Goal: Task Accomplishment & Management: Complete application form

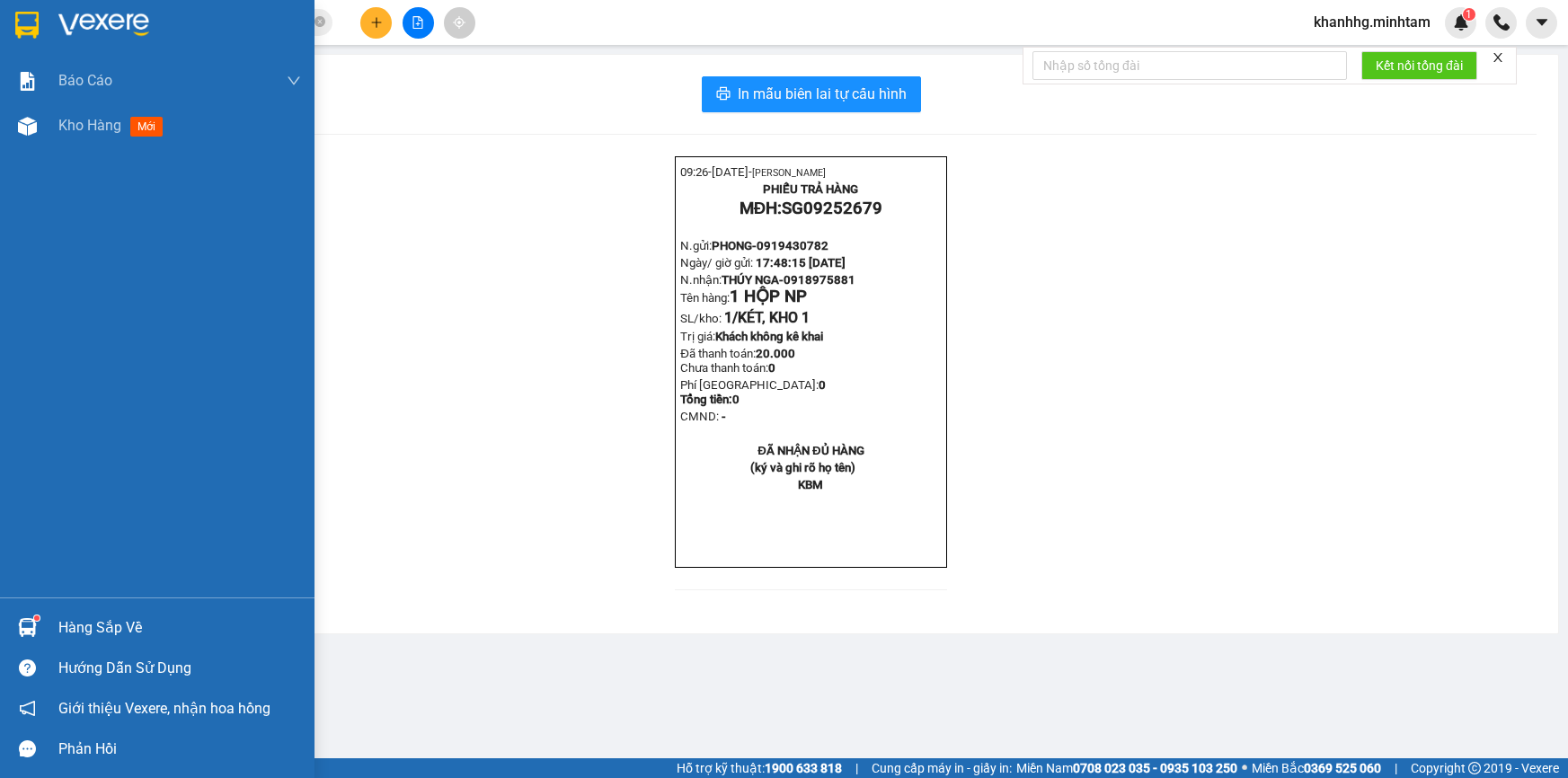
click at [79, 625] on div "Hàng sắp về" at bounding box center [180, 627] width 242 height 27
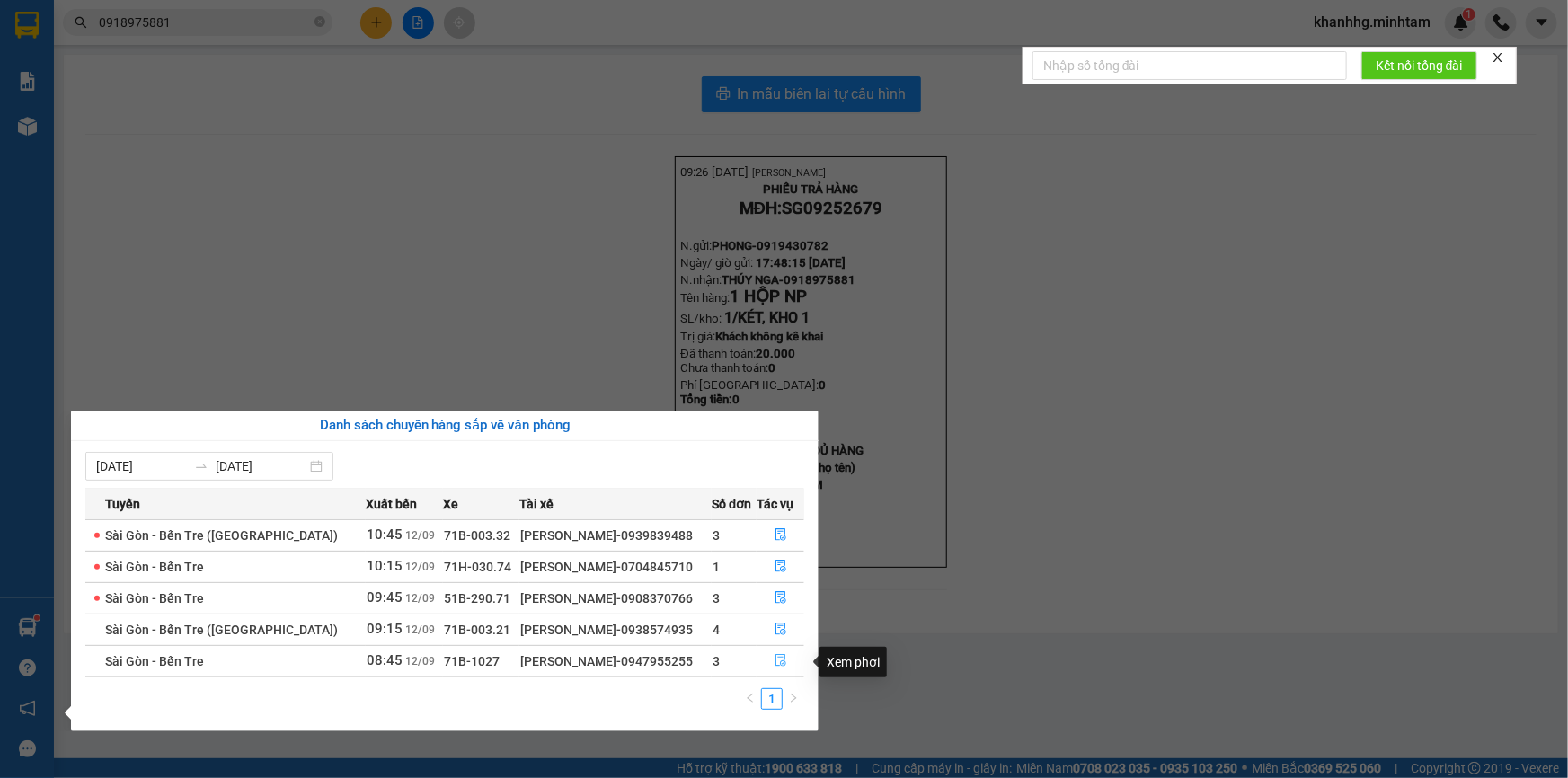
click at [781, 660] on icon "file-done" at bounding box center [781, 660] width 11 height 13
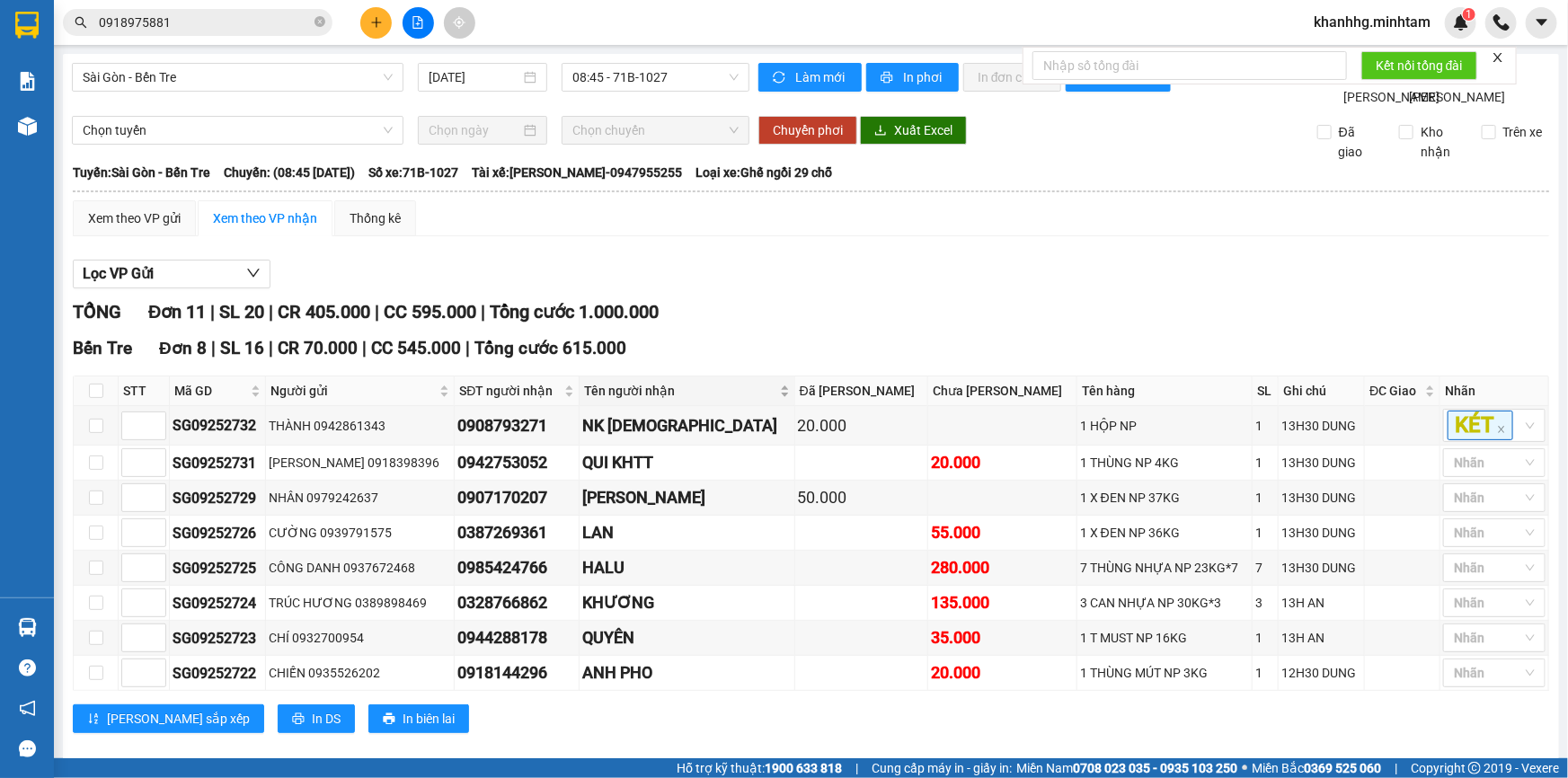
scroll to position [287, 0]
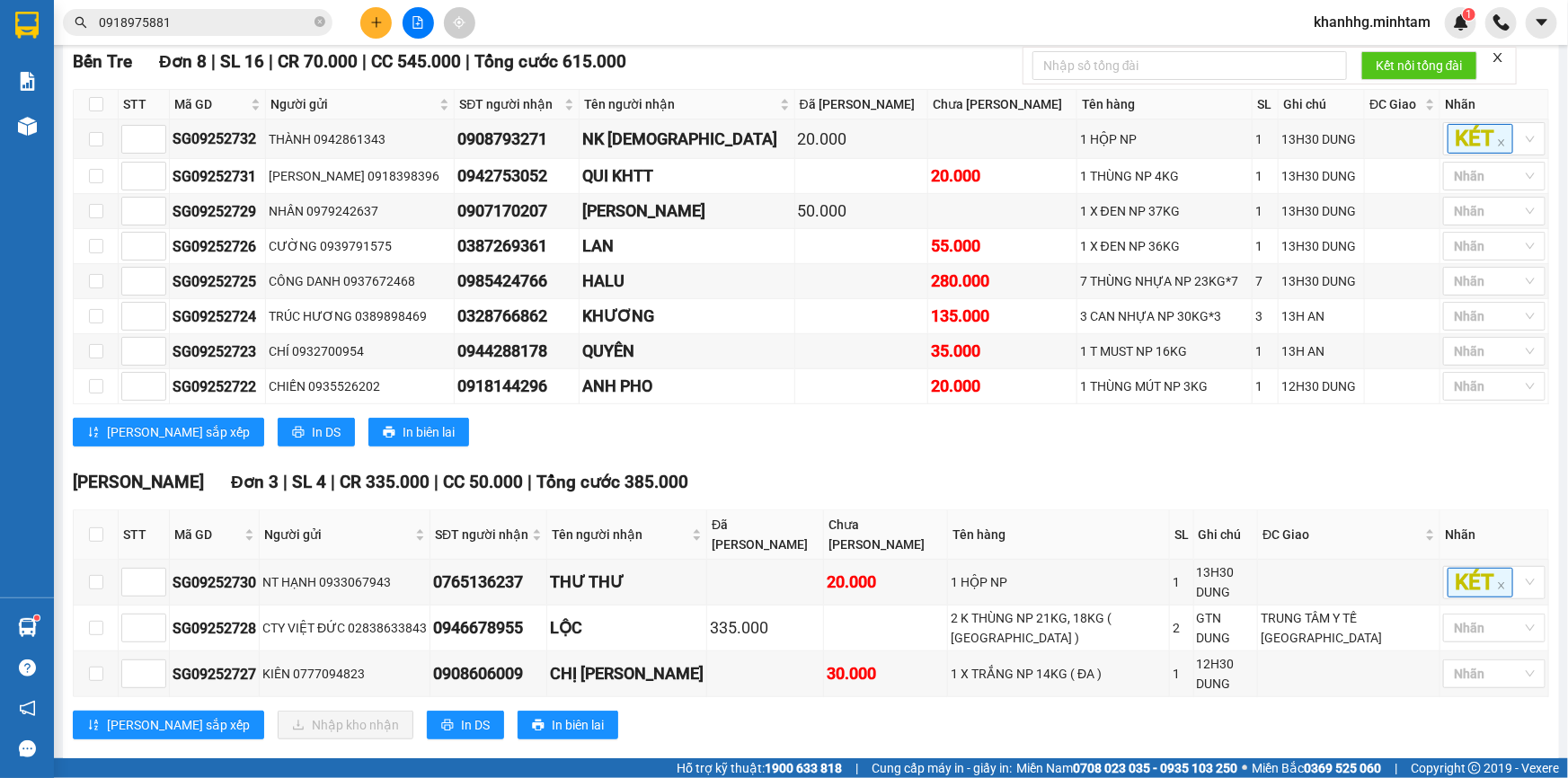
click at [323, 23] on icon "close-circle" at bounding box center [320, 22] width 11 height 11
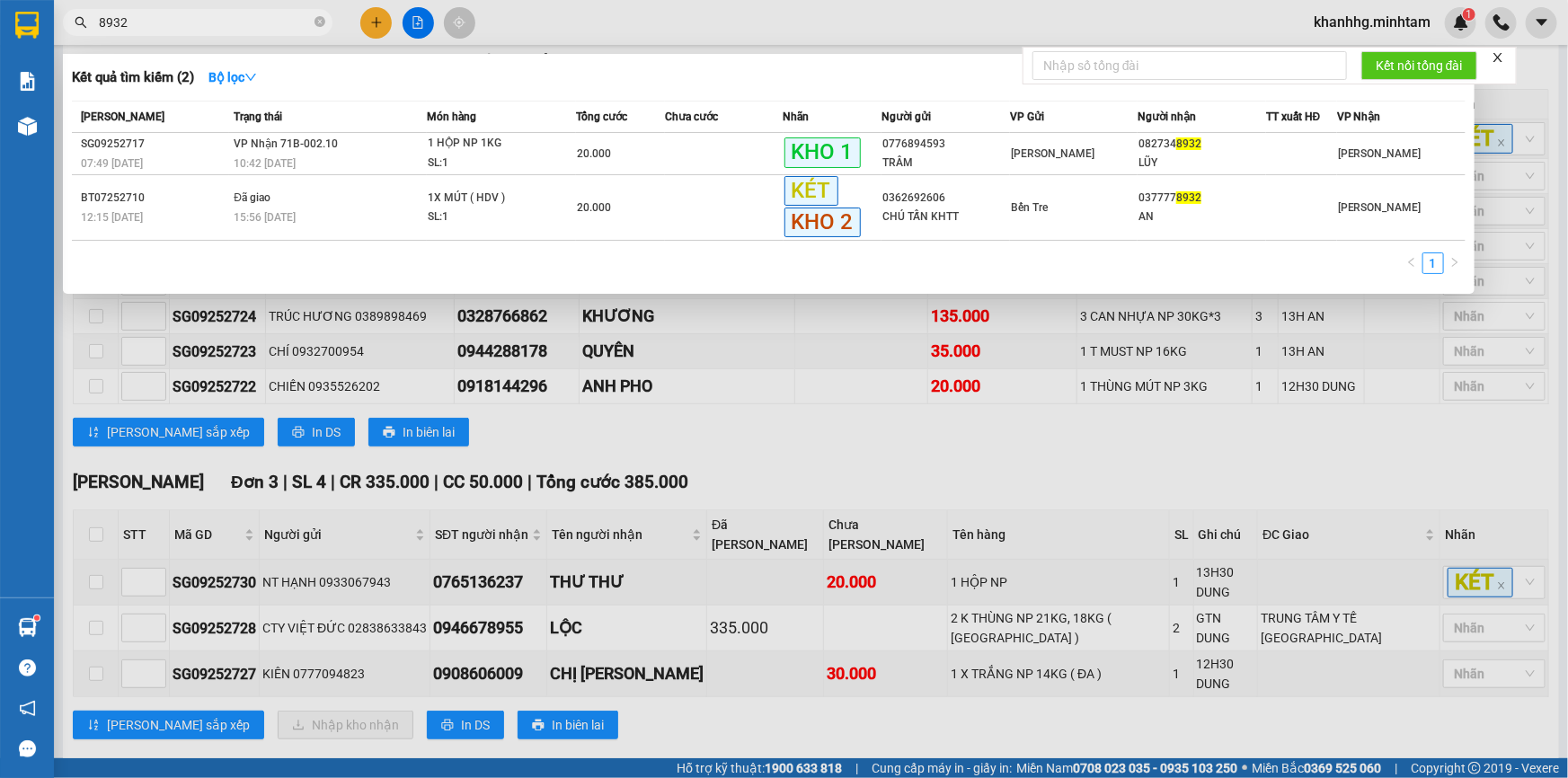
type input "8932"
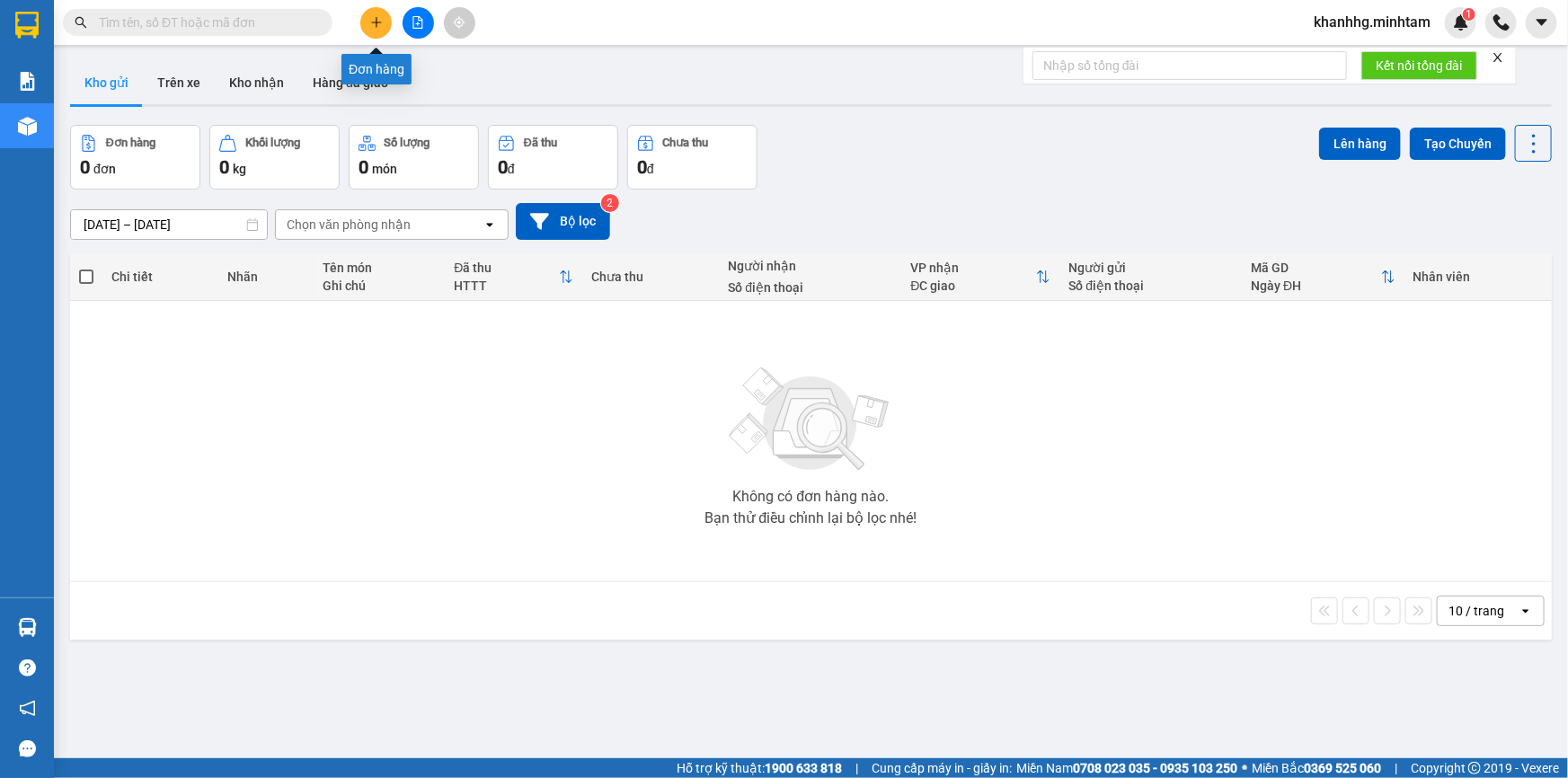
click at [370, 26] on icon "plus" at bounding box center [376, 23] width 13 height 13
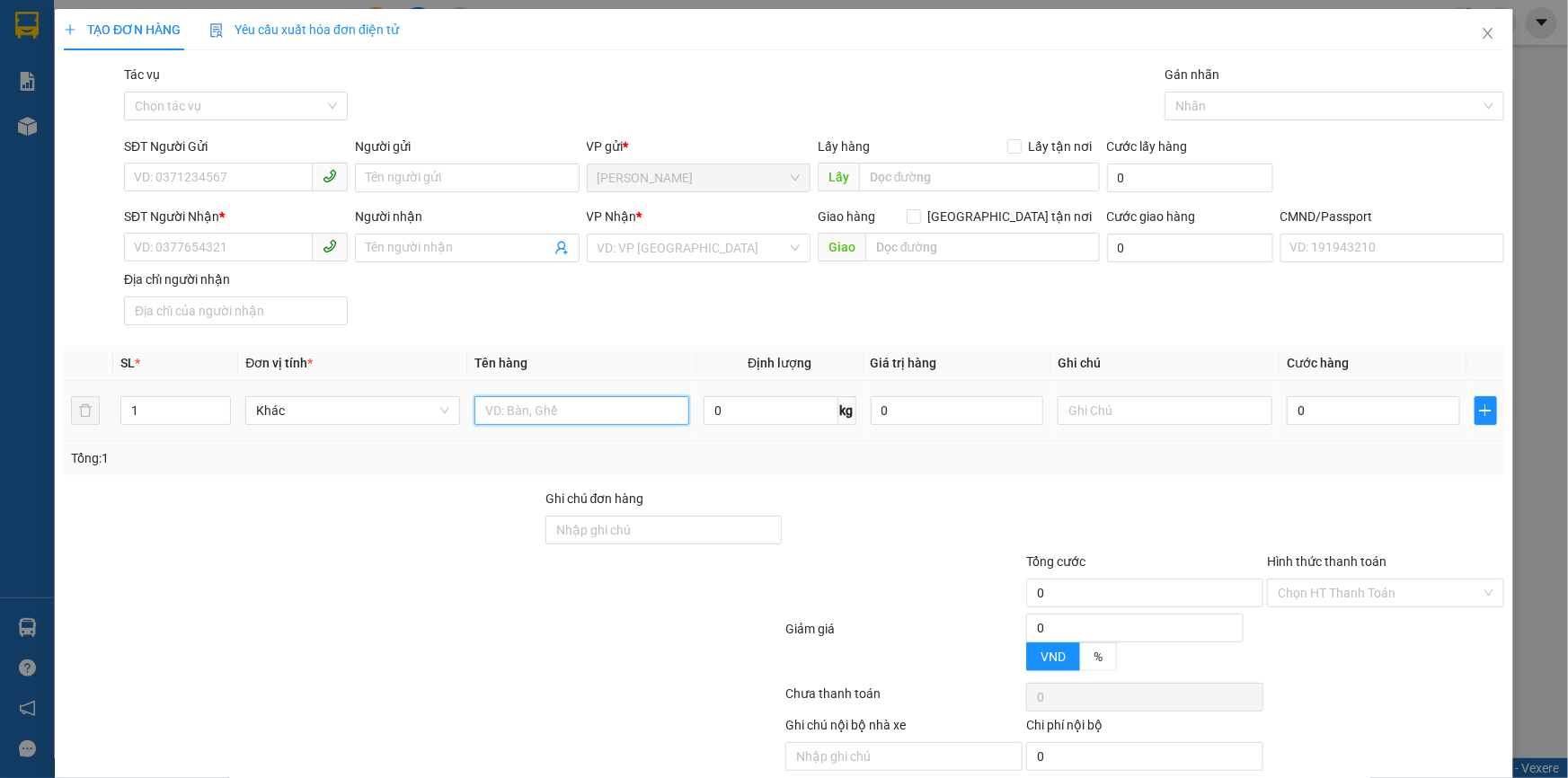
click at [529, 412] on input "text" at bounding box center [582, 411] width 215 height 28
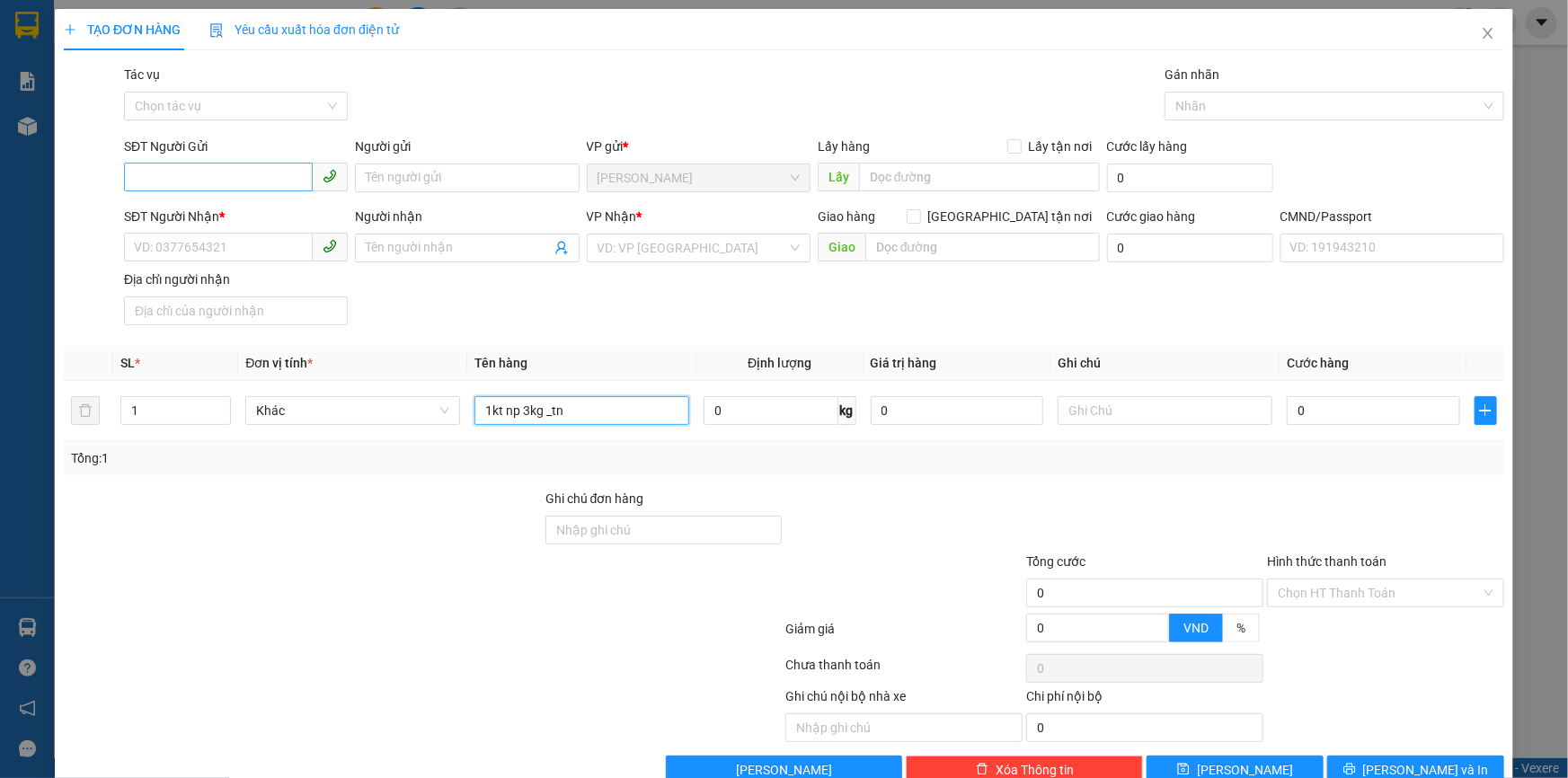
type input "1kt np 3kg _tn"
click at [171, 171] on input "SĐT Người Gửi" at bounding box center [218, 176] width 189 height 28
type input "0"
click at [227, 209] on div "0908764774 - NHU" at bounding box center [234, 214] width 200 height 20
type input "0908764774"
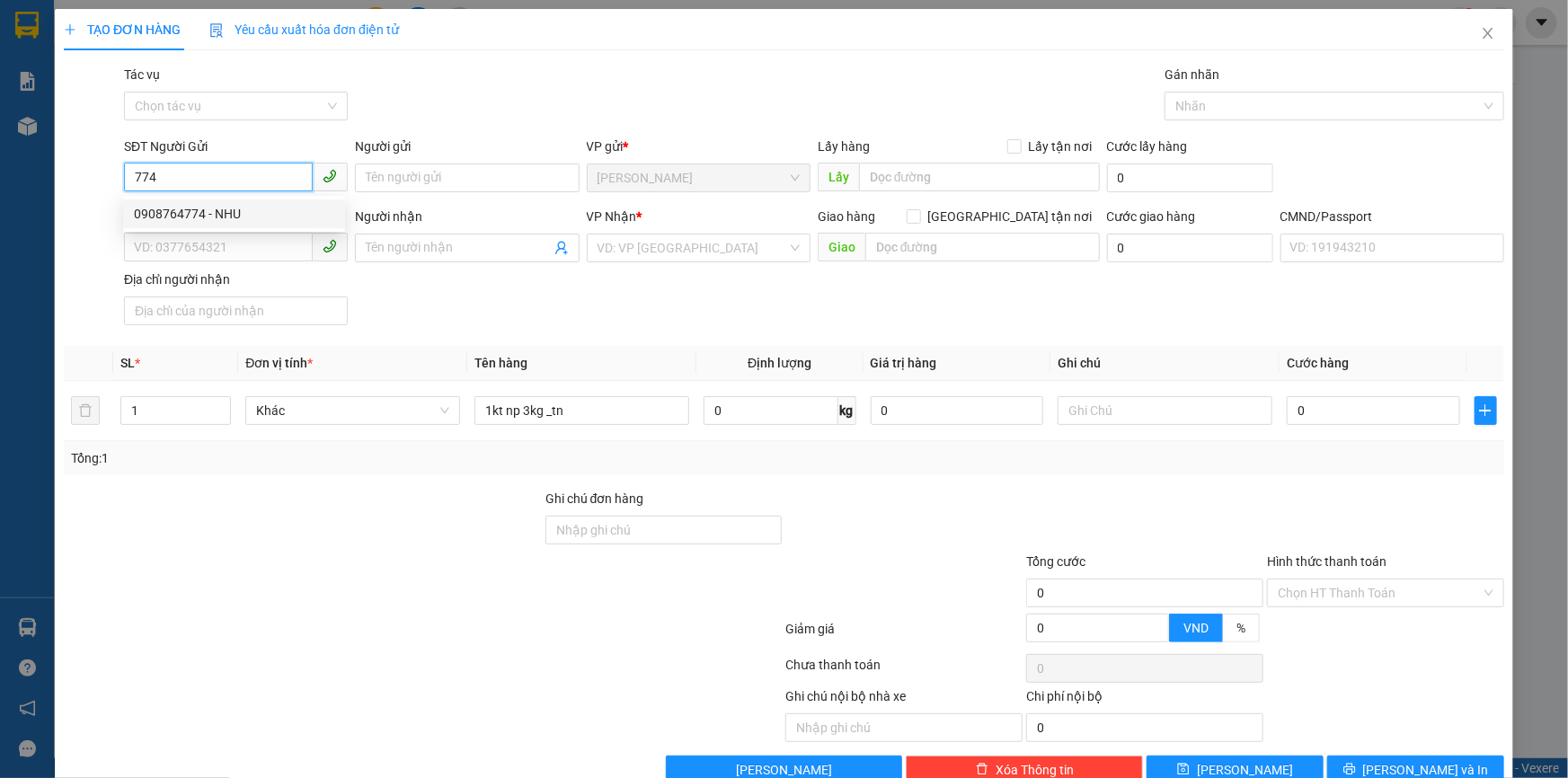
type input "NHU"
type input "0938974268"
type input "PHƯỚC 4H"
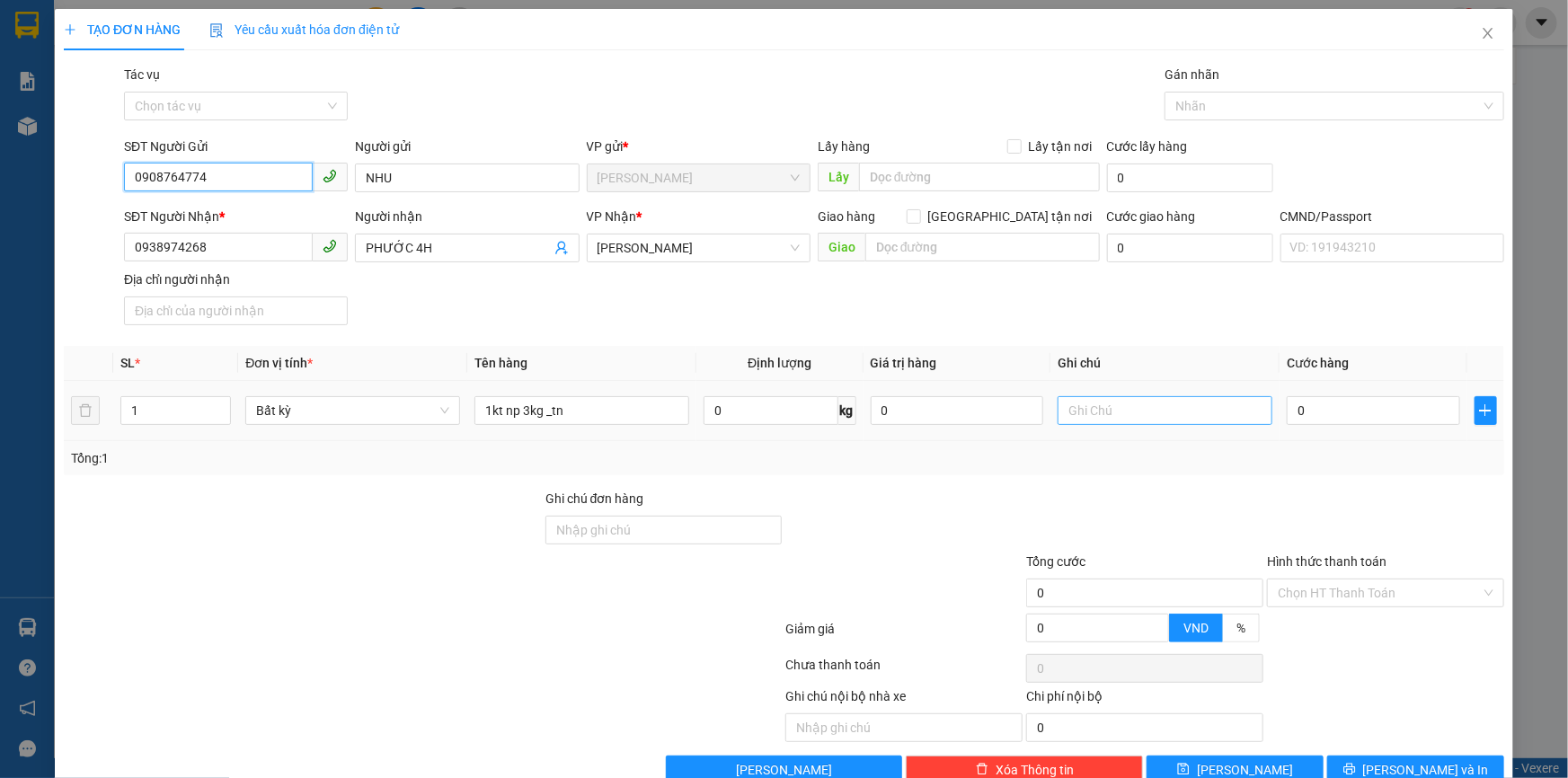
type input "0908764774"
click at [1123, 412] on input "text" at bounding box center [1165, 411] width 215 height 28
type input "15h30 khanh"
click at [1407, 422] on input "0" at bounding box center [1372, 411] width 174 height 28
type input "2"
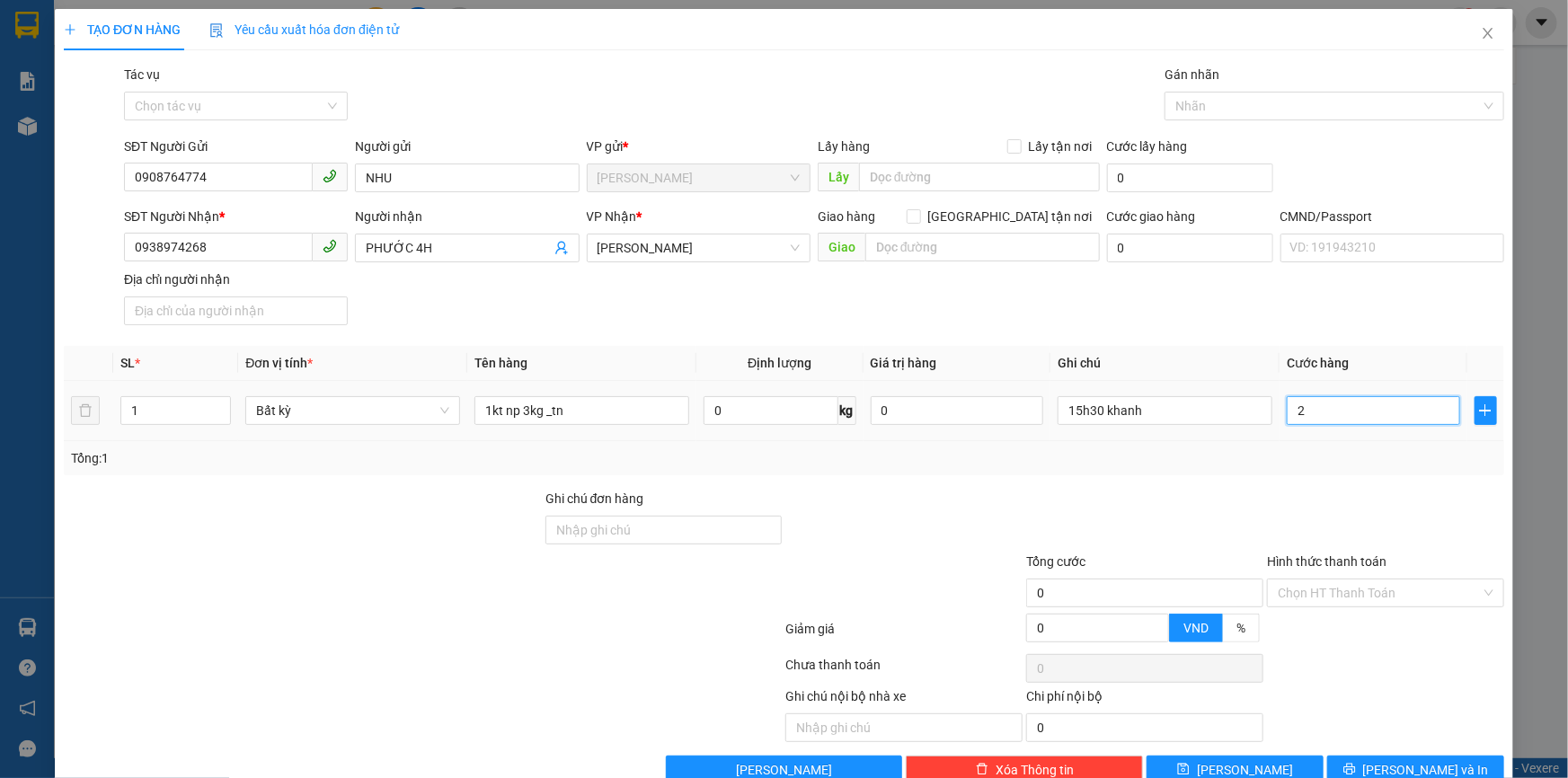
type input "2"
type input "20"
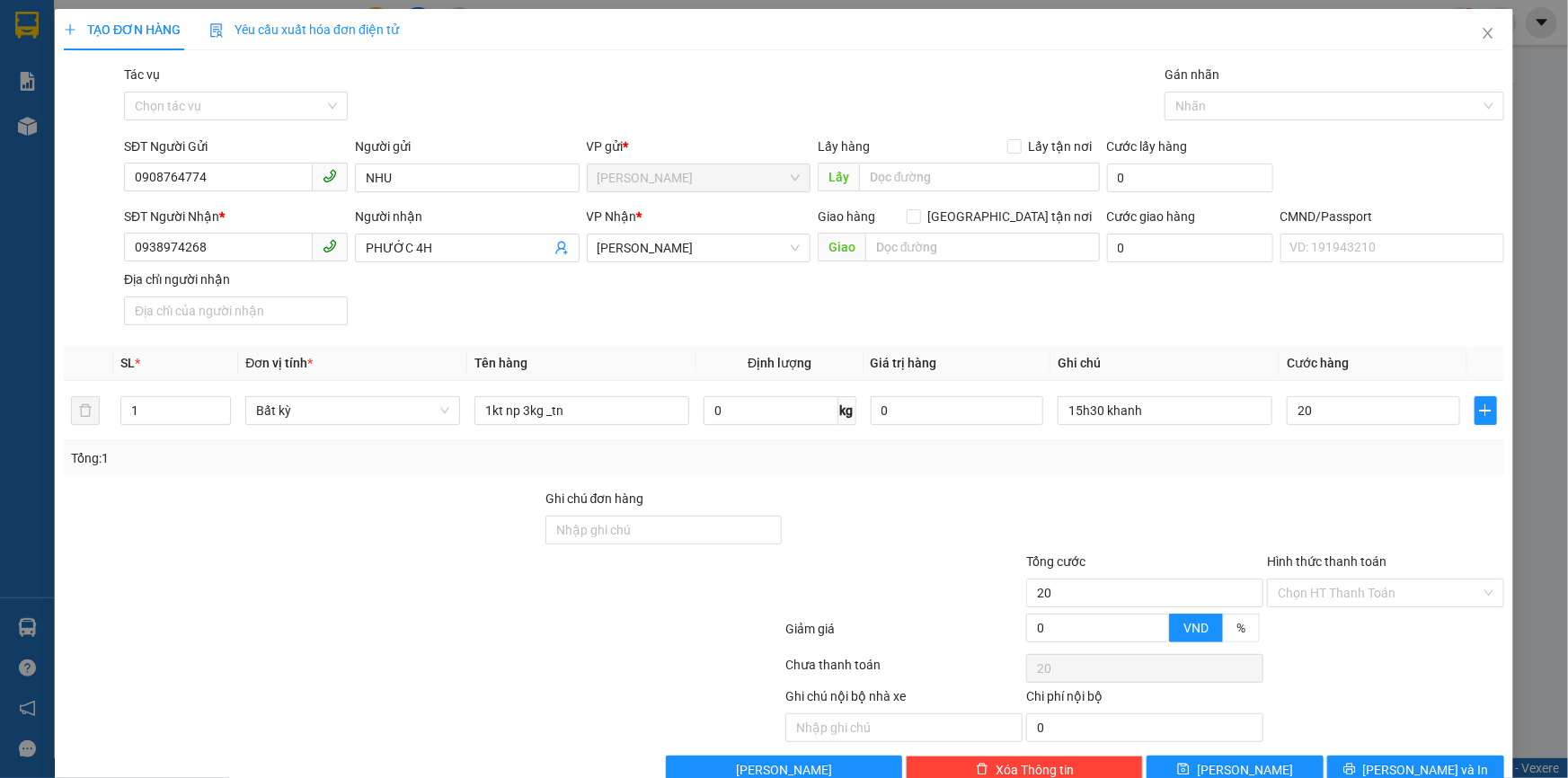
click at [1267, 483] on div "Transit Pickup Surcharge Ids Transit Deliver Surcharge Ids Transit Deliver Surc…" at bounding box center [783, 424] width 1440 height 720
type input "20.000"
click at [1314, 578] on div "Hình thức thanh toán" at bounding box center [1385, 565] width 237 height 27
click at [1311, 597] on input "Hình thức thanh toán" at bounding box center [1379, 592] width 203 height 27
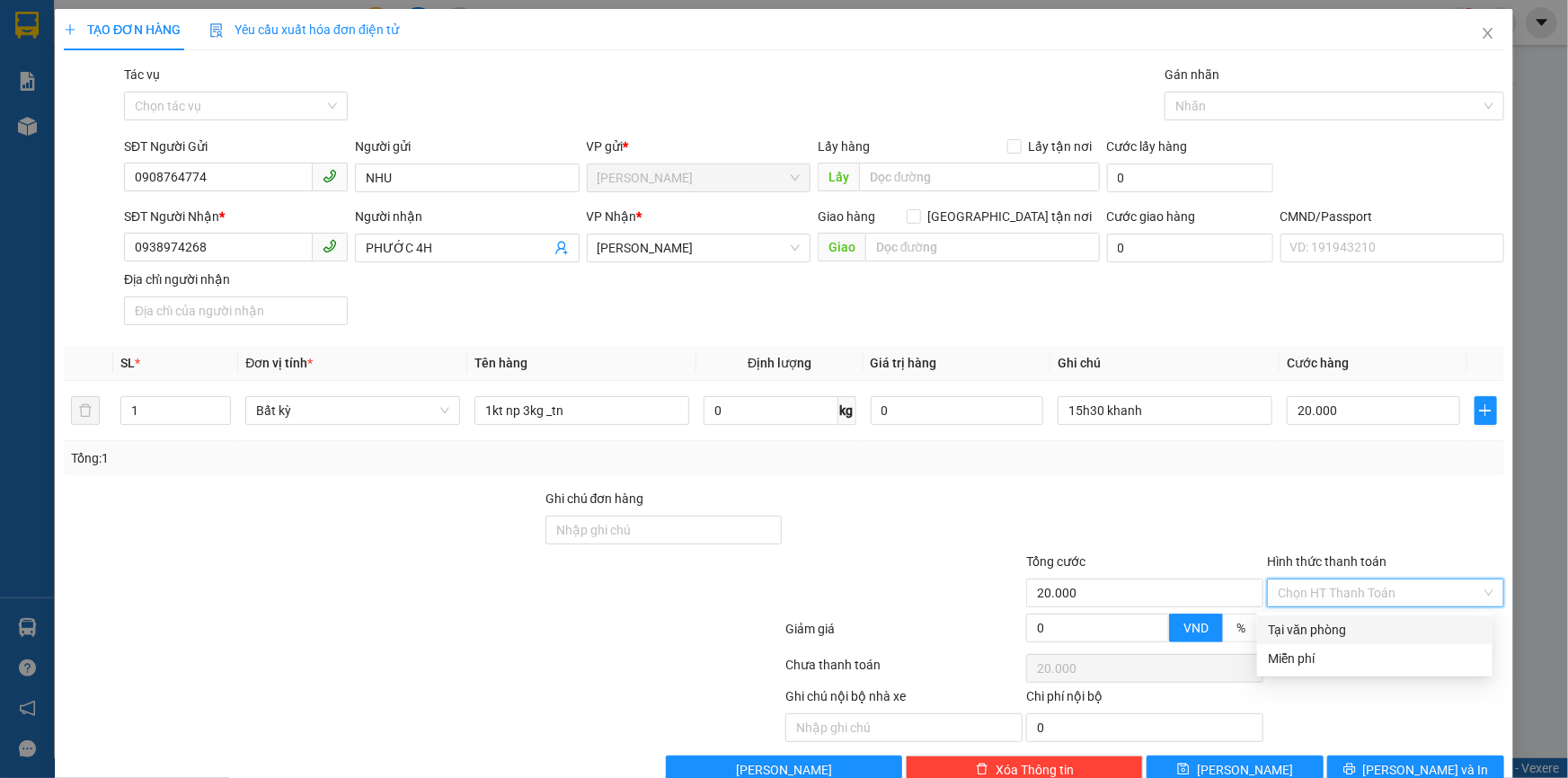
click at [1303, 620] on div "Tại văn phòng" at bounding box center [1374, 630] width 214 height 20
type input "0"
click at [1386, 768] on button "[PERSON_NAME] và In" at bounding box center [1415, 770] width 177 height 28
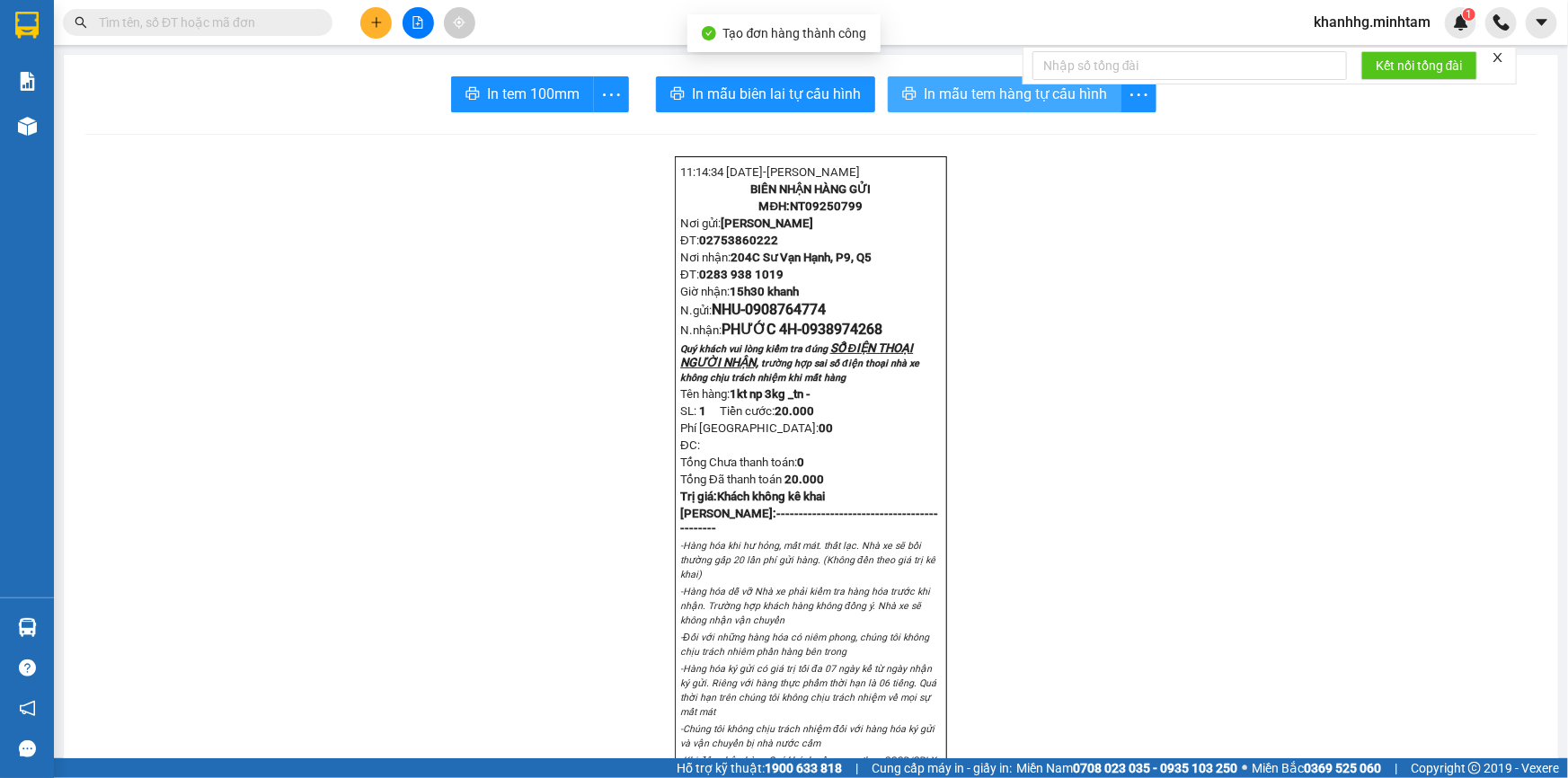
click at [971, 81] on button "In mẫu tem hàng tự cấu hình" at bounding box center [1004, 94] width 233 height 36
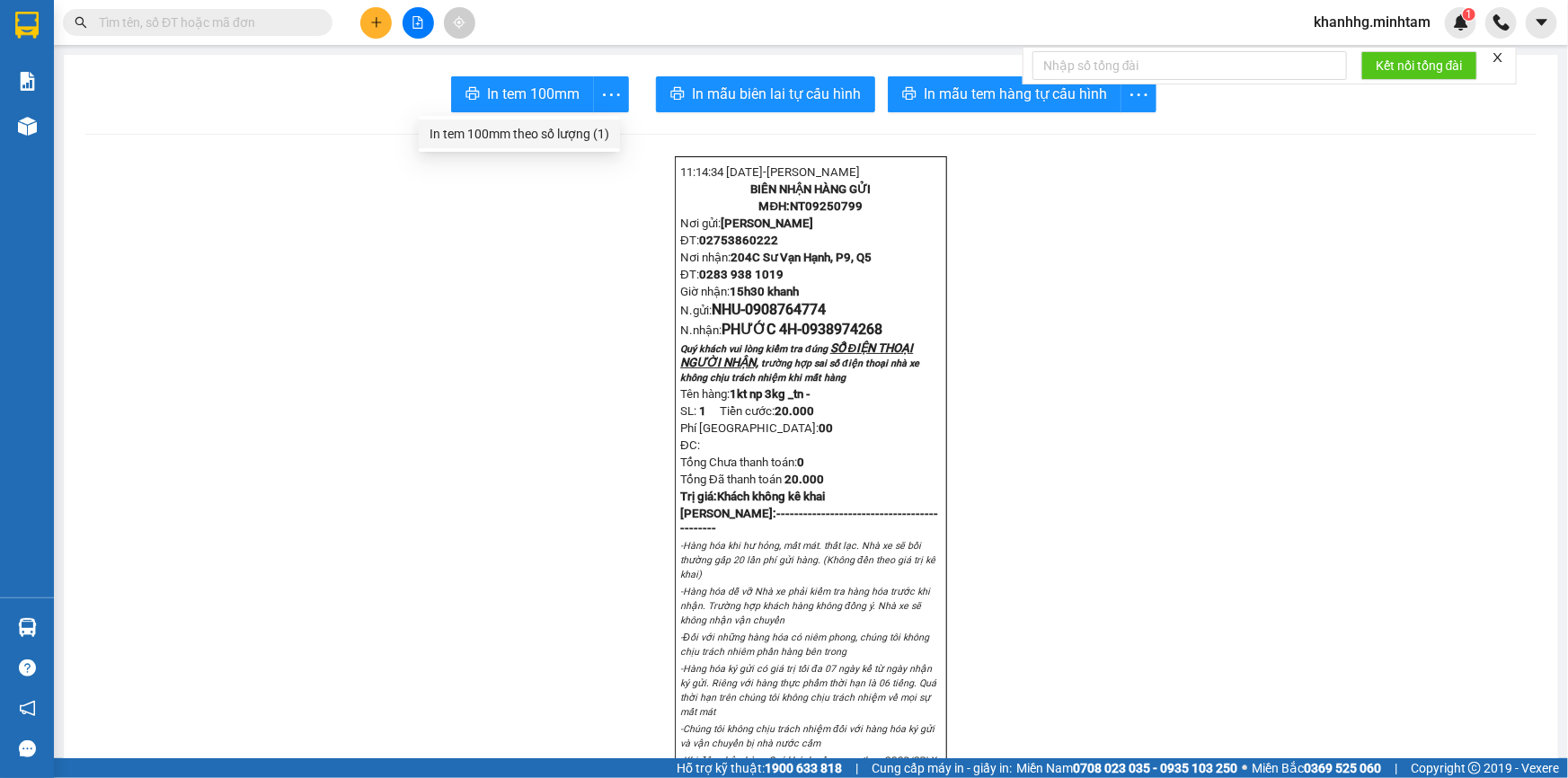
click at [566, 131] on div "In tem 100mm theo số lượng (1)" at bounding box center [520, 134] width 180 height 20
